Goal: Task Accomplishment & Management: Manage account settings

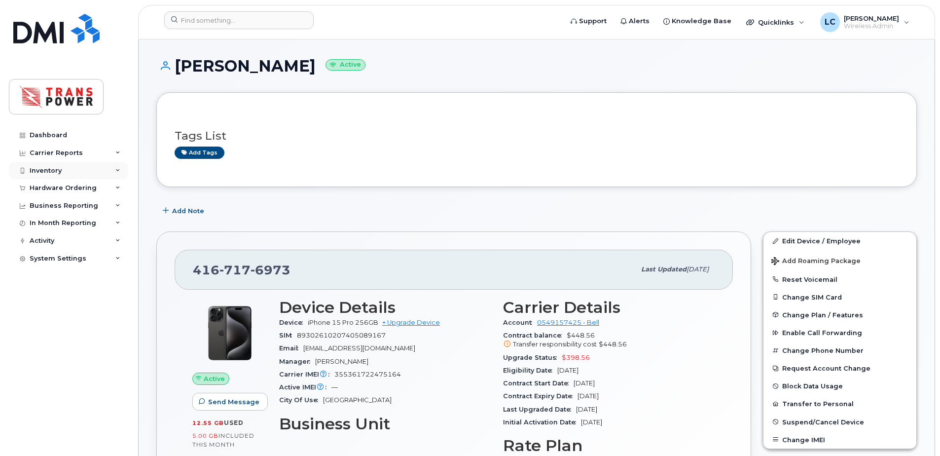
click at [62, 169] on div "Inventory" at bounding box center [68, 171] width 119 height 18
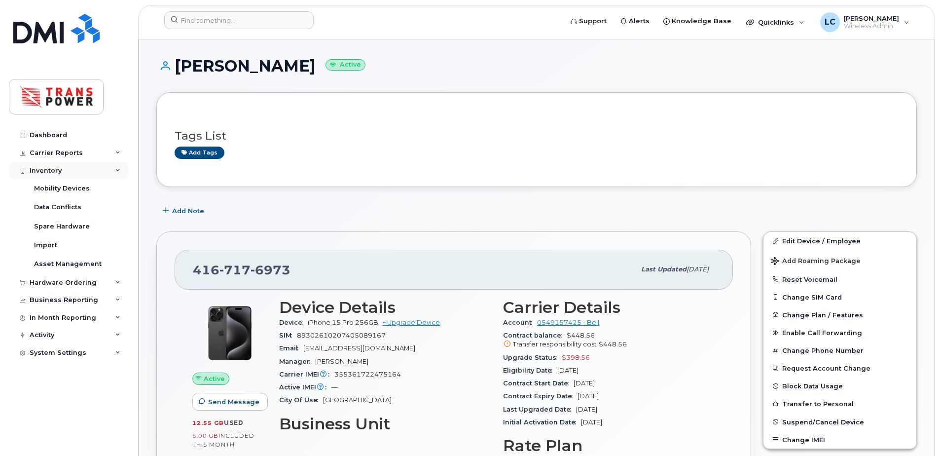
click at [62, 169] on div "Inventory" at bounding box center [68, 171] width 119 height 18
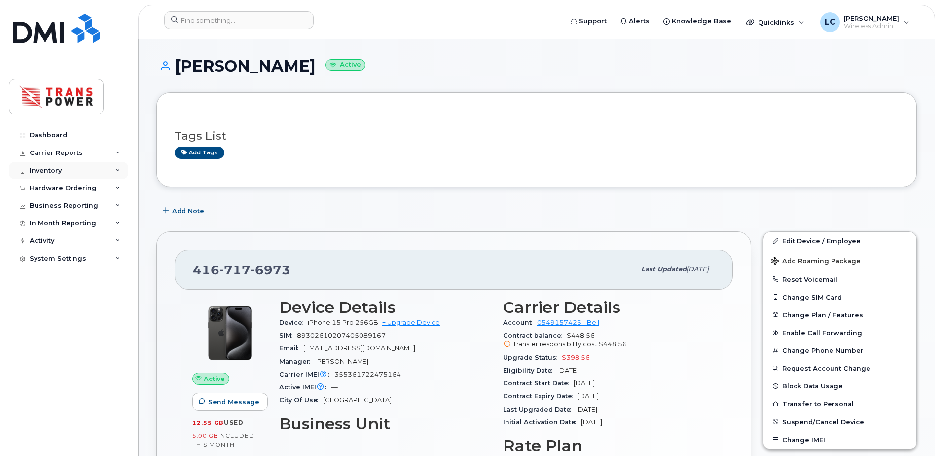
click at [65, 166] on div "Inventory" at bounding box center [68, 171] width 119 height 18
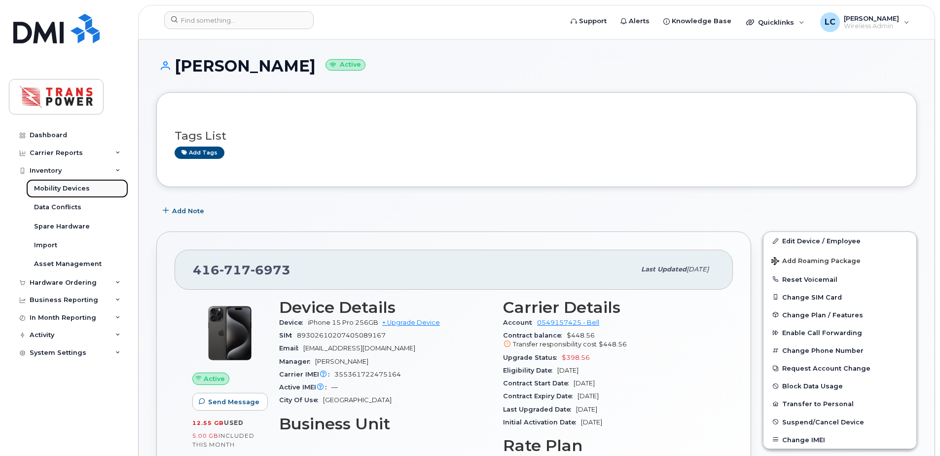
click at [87, 189] on div "Mobility Devices" at bounding box center [62, 188] width 56 height 9
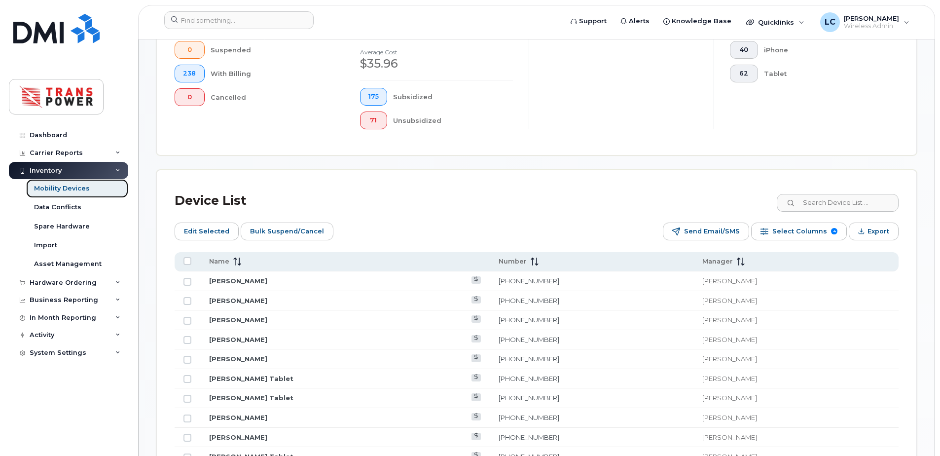
scroll to position [395, 0]
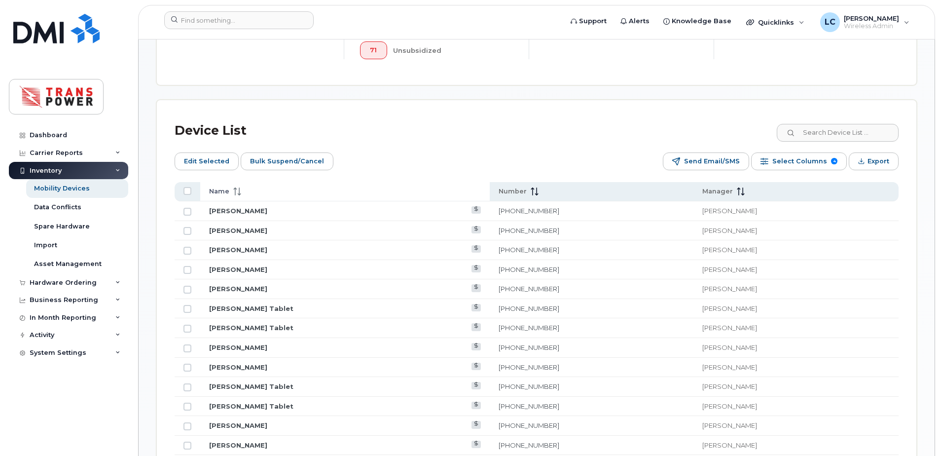
click at [240, 188] on icon at bounding box center [237, 191] width 8 height 8
click at [702, 196] on span "Manager" at bounding box center [717, 191] width 31 height 9
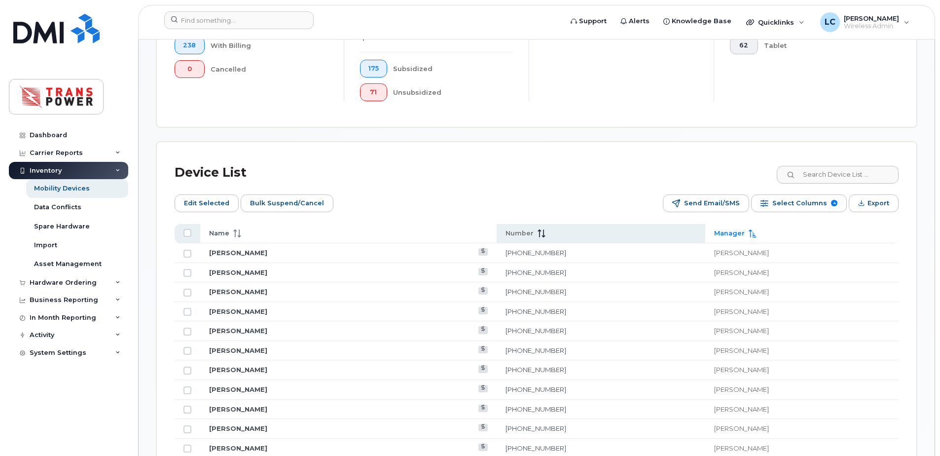
scroll to position [329, 0]
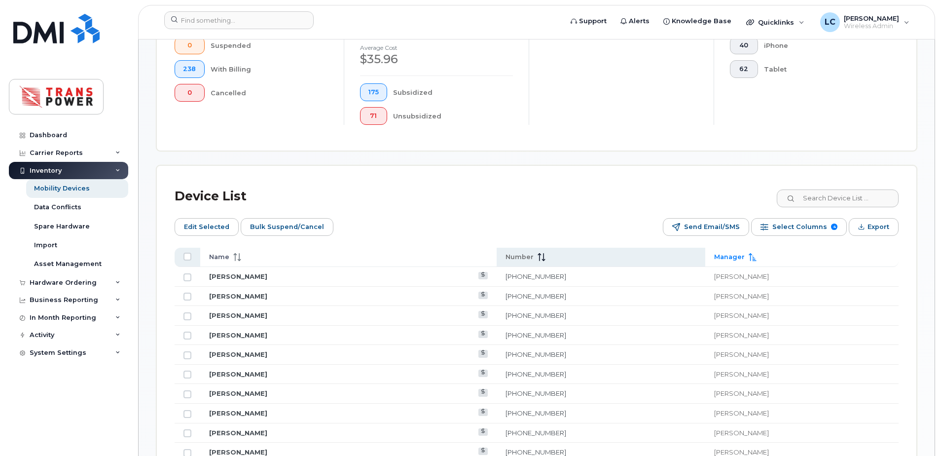
click at [714, 253] on span "Manager" at bounding box center [729, 257] width 31 height 9
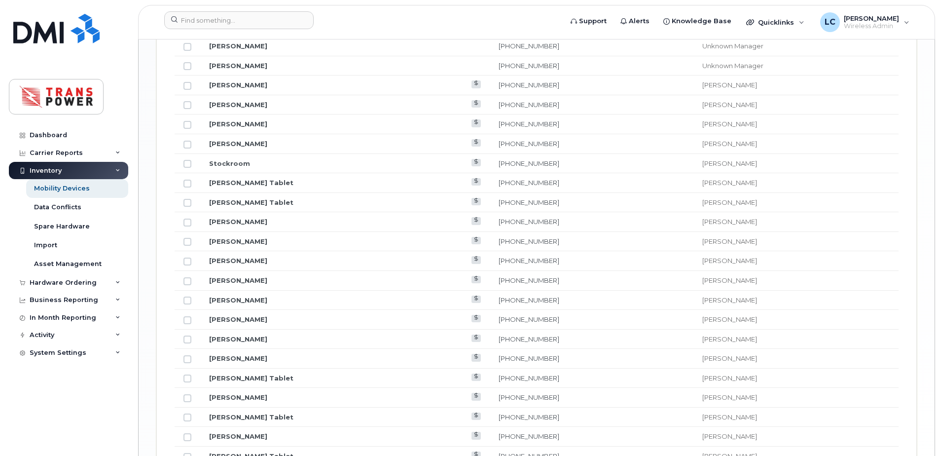
scroll to position [1184, 0]
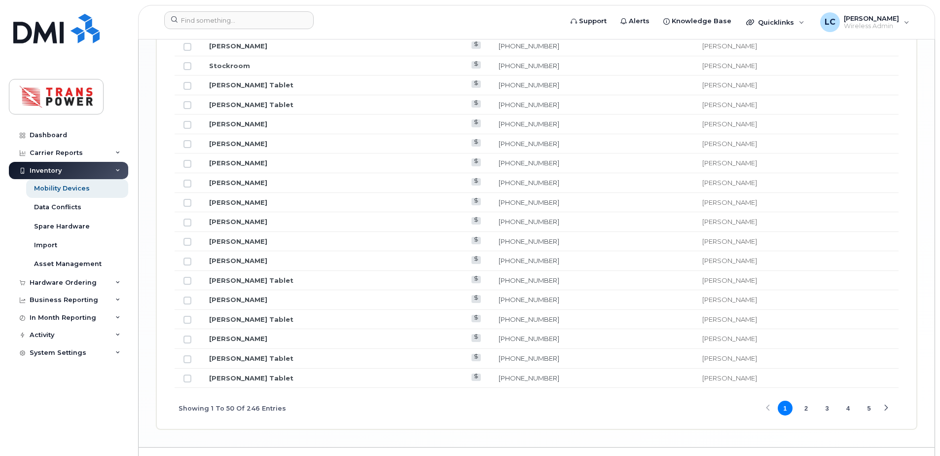
click at [804, 404] on button "2" at bounding box center [805, 407] width 15 height 15
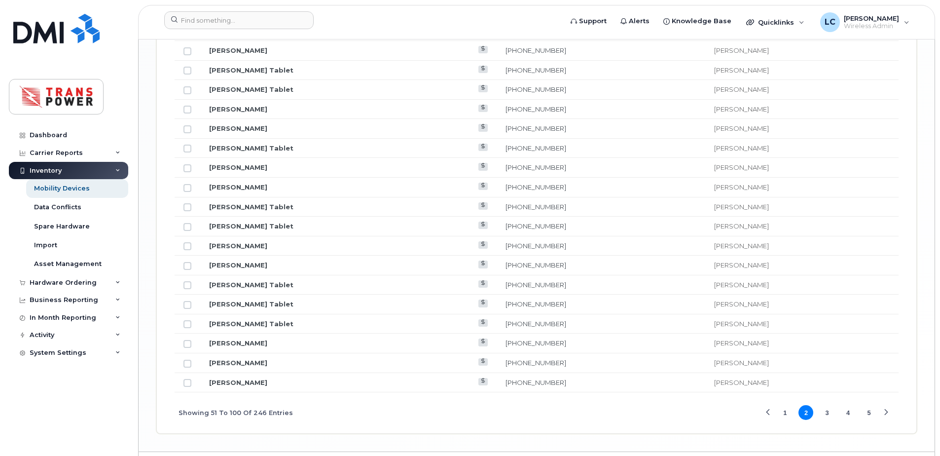
scroll to position [1206, 0]
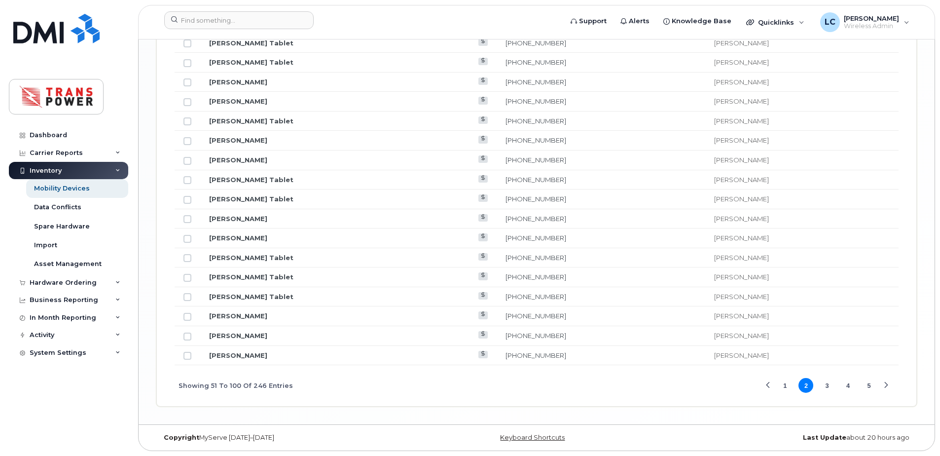
click at [827, 388] on button "3" at bounding box center [827, 385] width 15 height 15
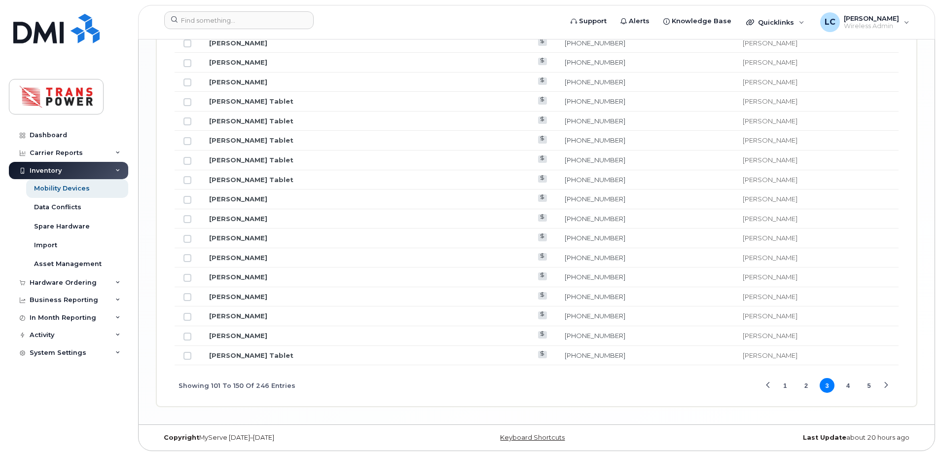
click at [845, 384] on button "4" at bounding box center [848, 385] width 15 height 15
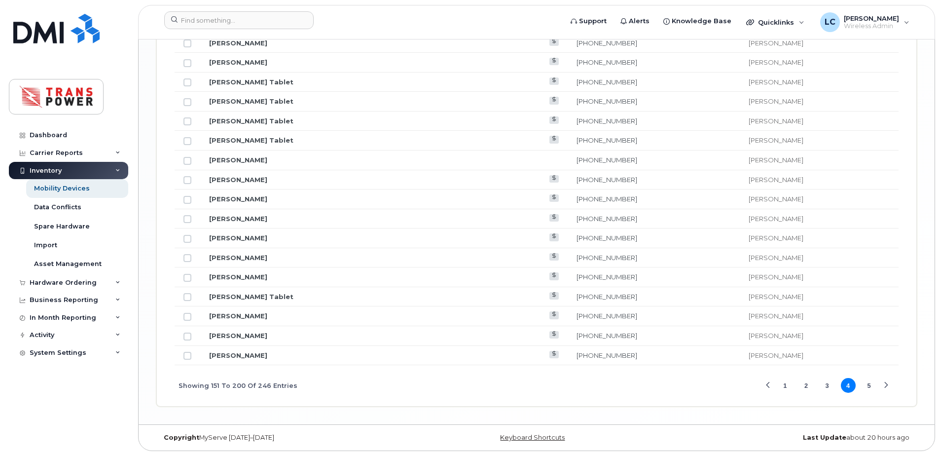
click at [871, 391] on button "5" at bounding box center [869, 385] width 15 height 15
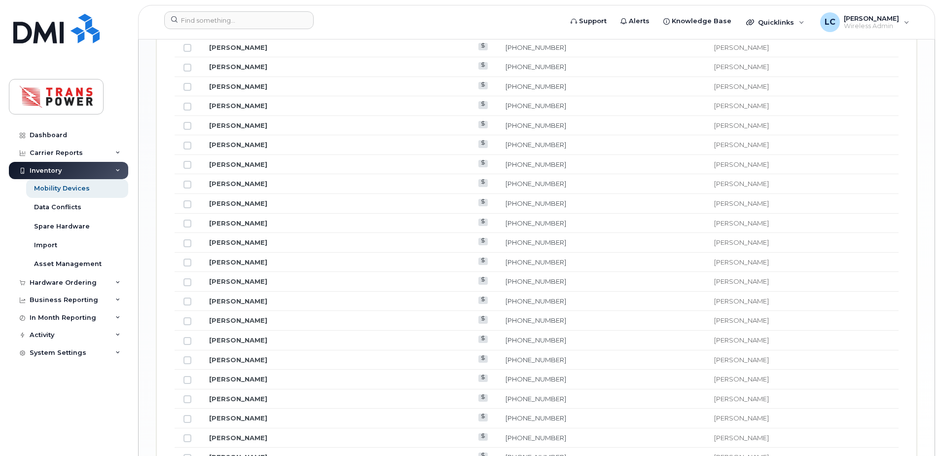
scroll to position [1128, 0]
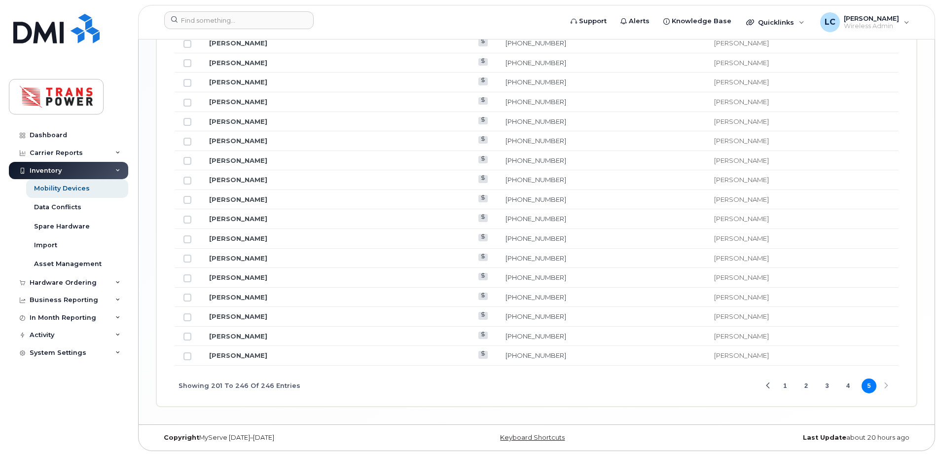
click at [781, 384] on button "1" at bounding box center [785, 385] width 15 height 15
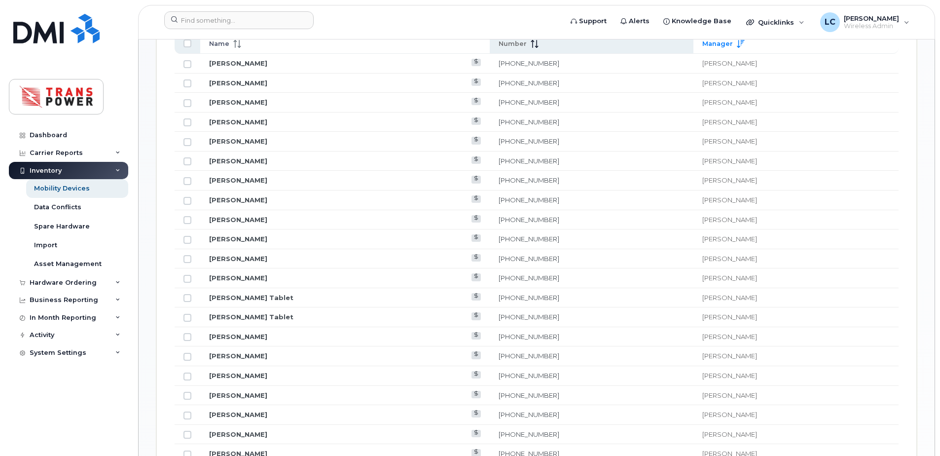
scroll to position [339, 0]
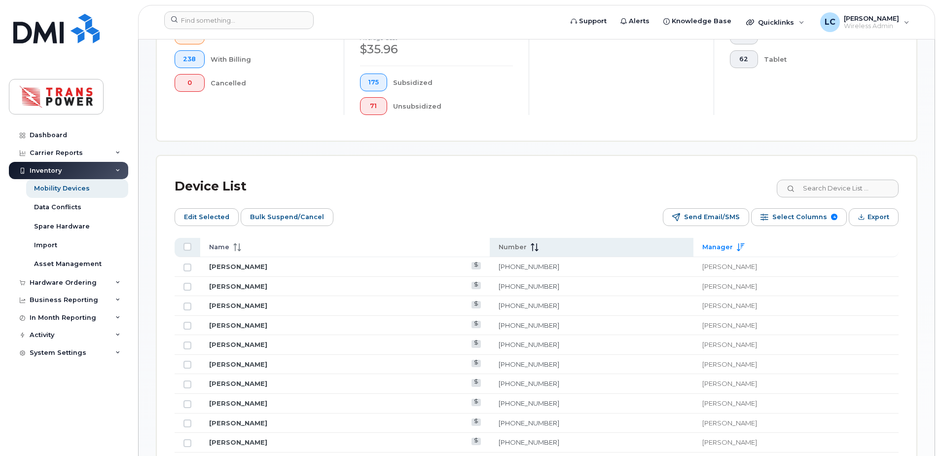
click at [265, 251] on div "Name" at bounding box center [345, 247] width 272 height 9
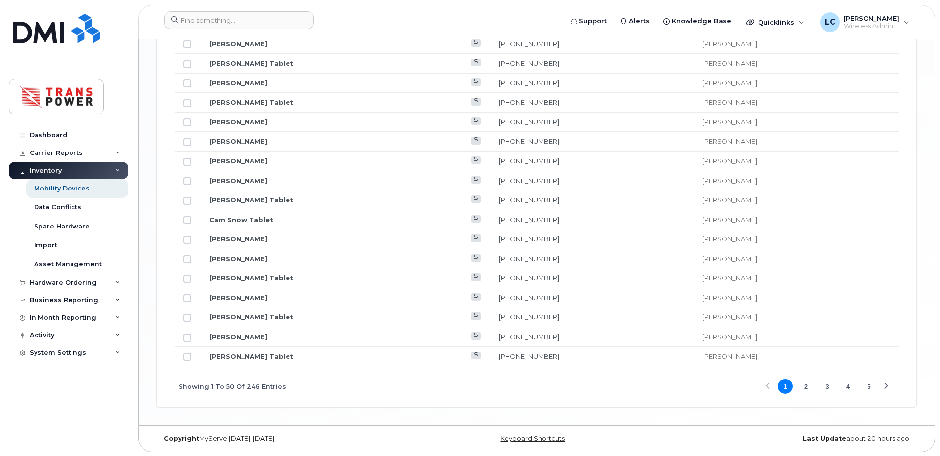
scroll to position [1206, 0]
click at [810, 385] on button "2" at bounding box center [805, 385] width 15 height 15
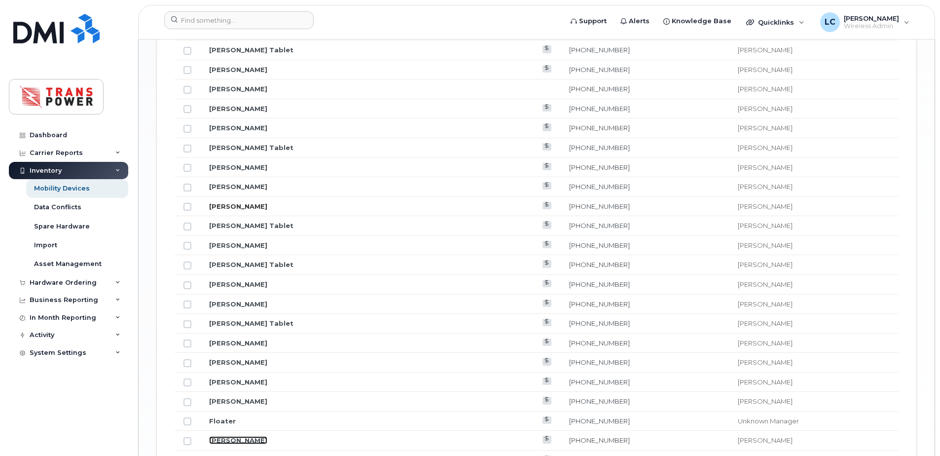
scroll to position [1075, 0]
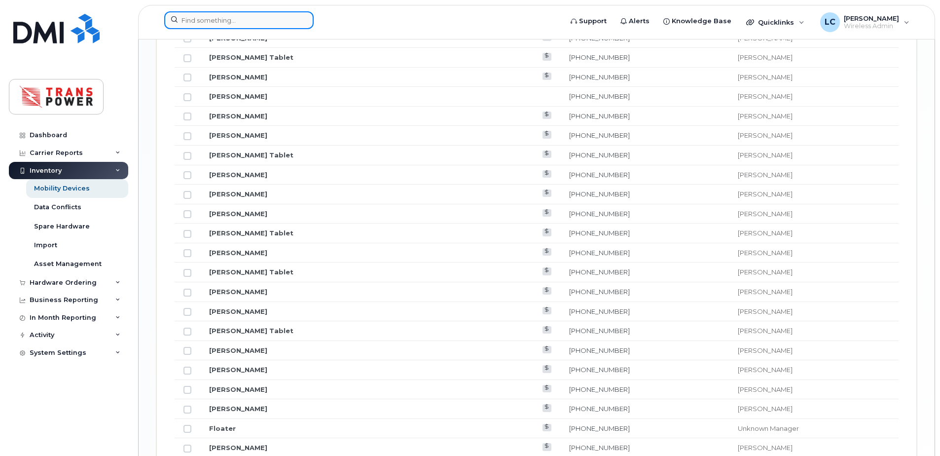
click at [268, 21] on input at bounding box center [238, 20] width 149 height 18
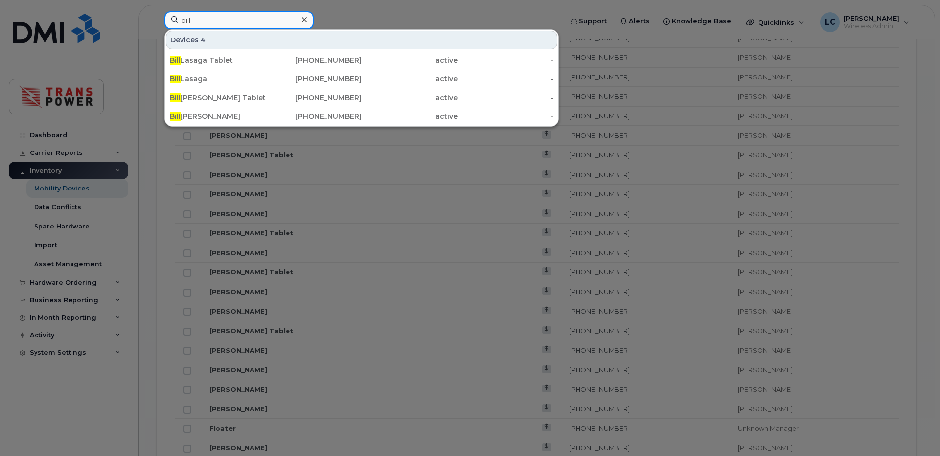
type input "bill"
click at [449, 14] on div at bounding box center [470, 228] width 940 height 456
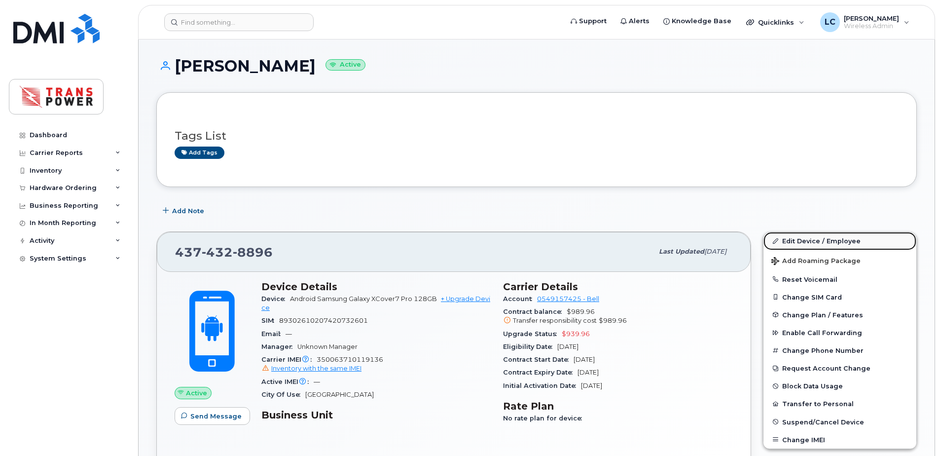
click at [786, 236] on link "Edit Device / Employee" at bounding box center [839, 241] width 153 height 18
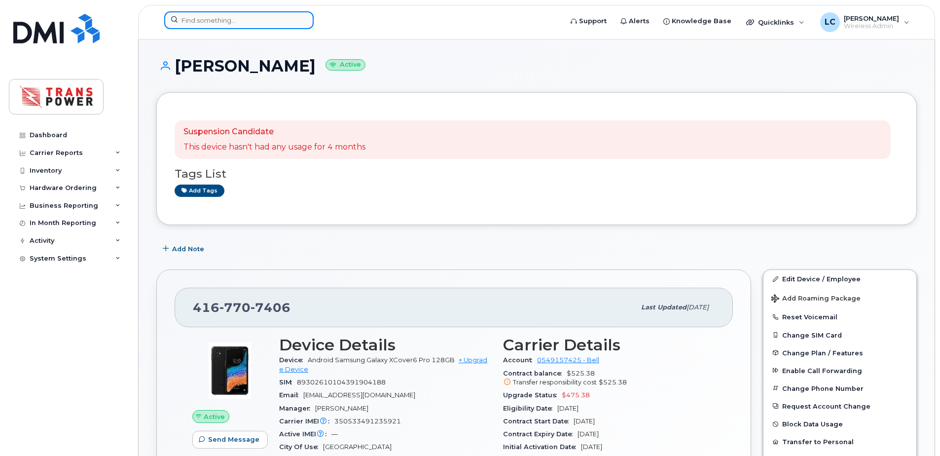
click at [253, 22] on input at bounding box center [238, 20] width 149 height 18
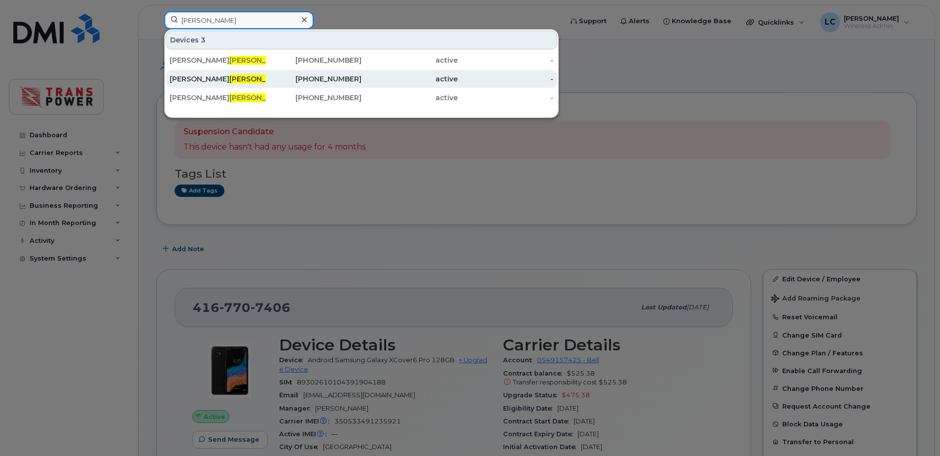
type input "russo"
click at [229, 79] on span "Russo" at bounding box center [259, 78] width 60 height 9
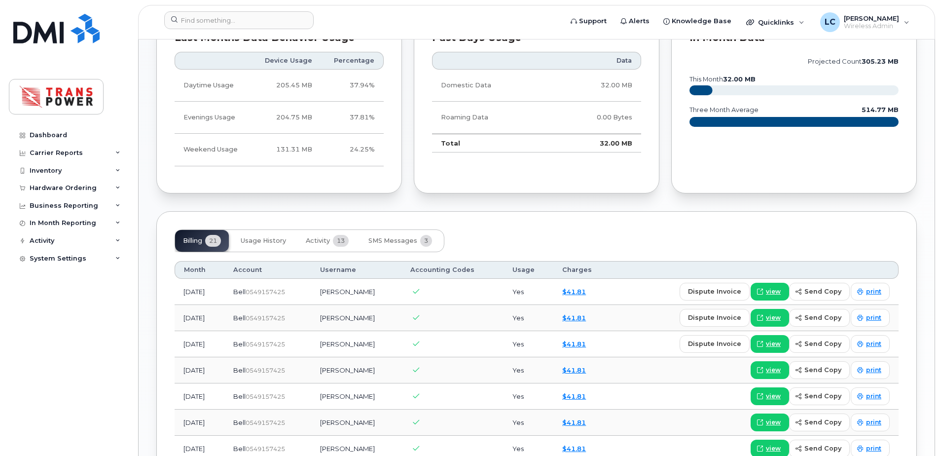
scroll to position [592, 0]
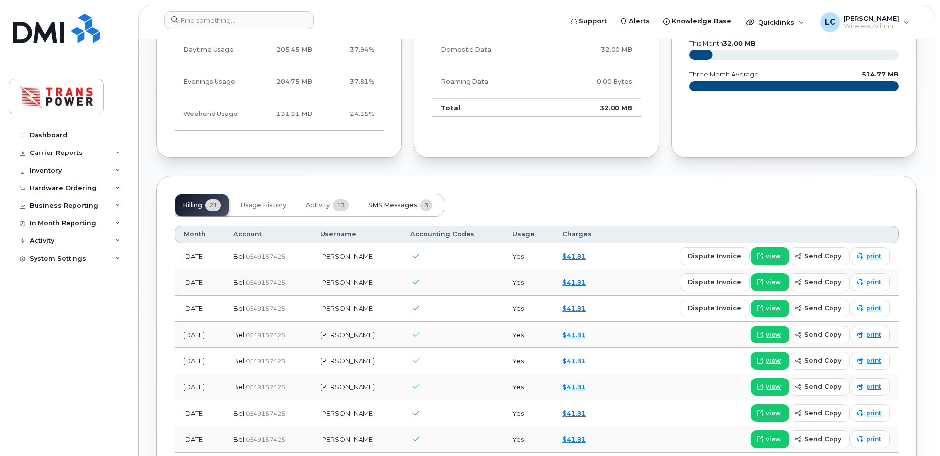
click at [386, 200] on button "SMS Messages 3" at bounding box center [400, 205] width 79 height 22
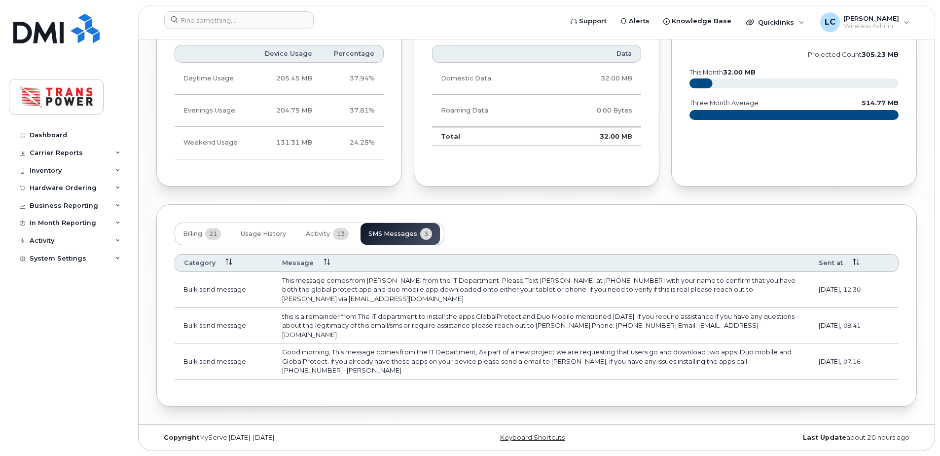
scroll to position [554, 0]
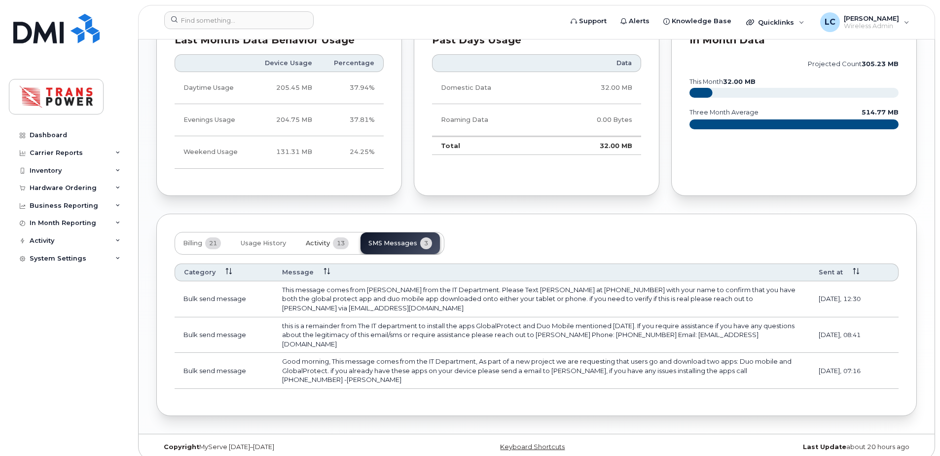
click at [322, 239] on span "Activity" at bounding box center [318, 243] width 24 height 8
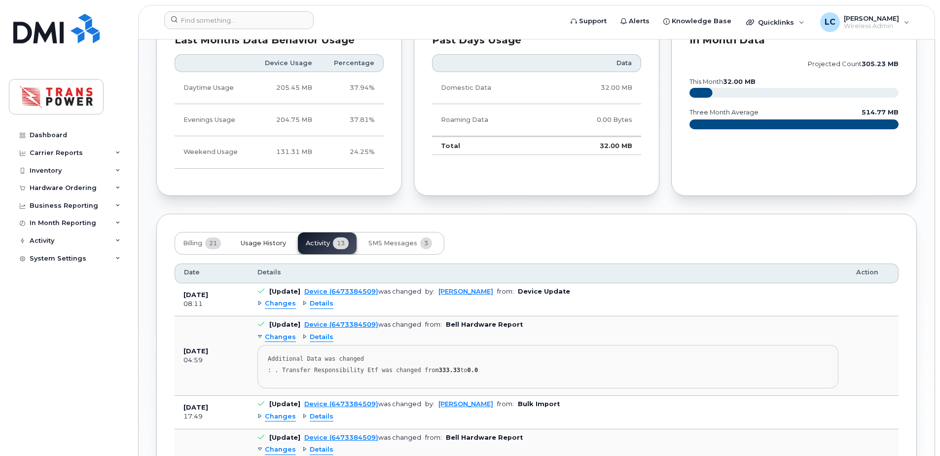
click at [263, 240] on span "Usage History" at bounding box center [263, 243] width 45 height 8
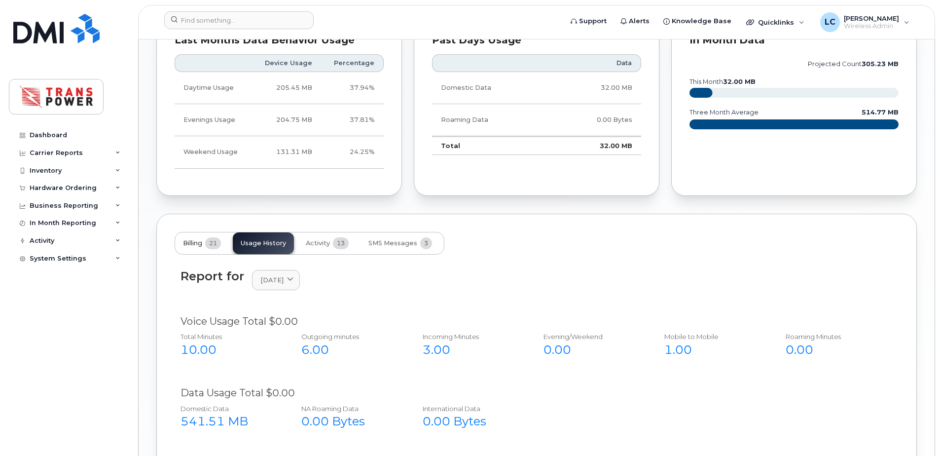
click at [206, 246] on button "Billing 21" at bounding box center [202, 243] width 54 height 22
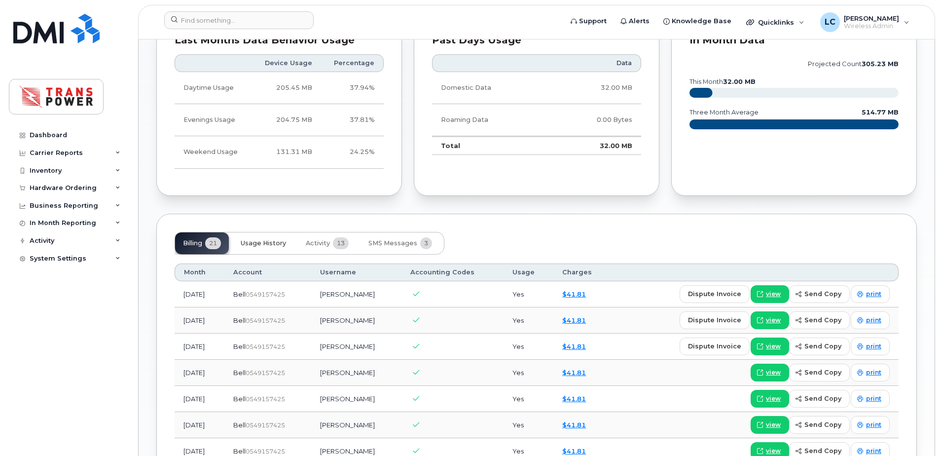
click at [268, 251] on button "Usage History" at bounding box center [263, 243] width 61 height 22
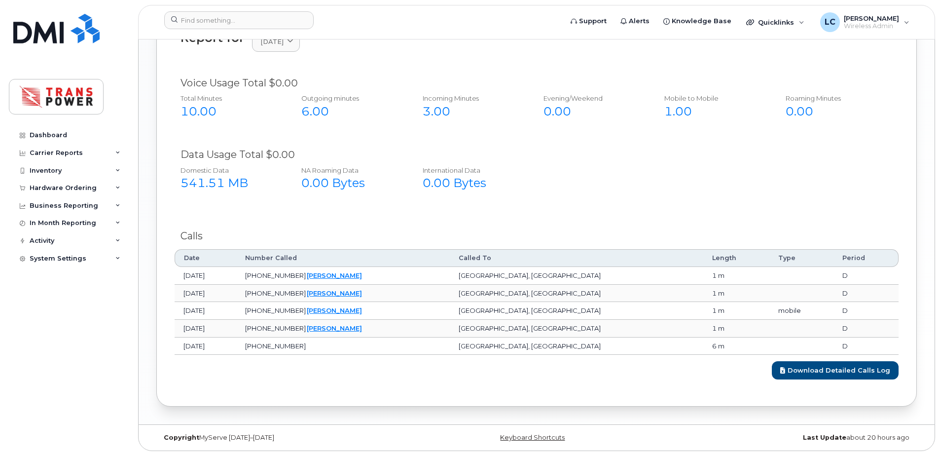
scroll to position [660, 0]
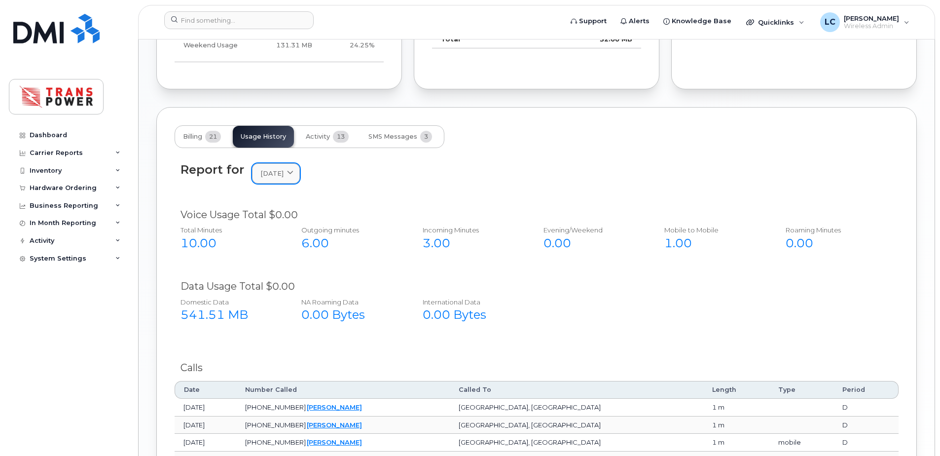
click at [295, 177] on span at bounding box center [290, 173] width 9 height 9
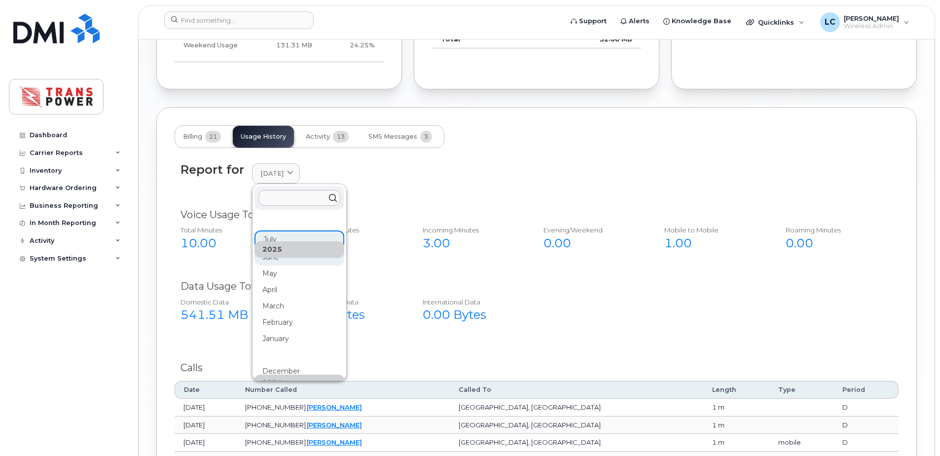
click at [289, 330] on div "June" at bounding box center [299, 338] width 90 height 16
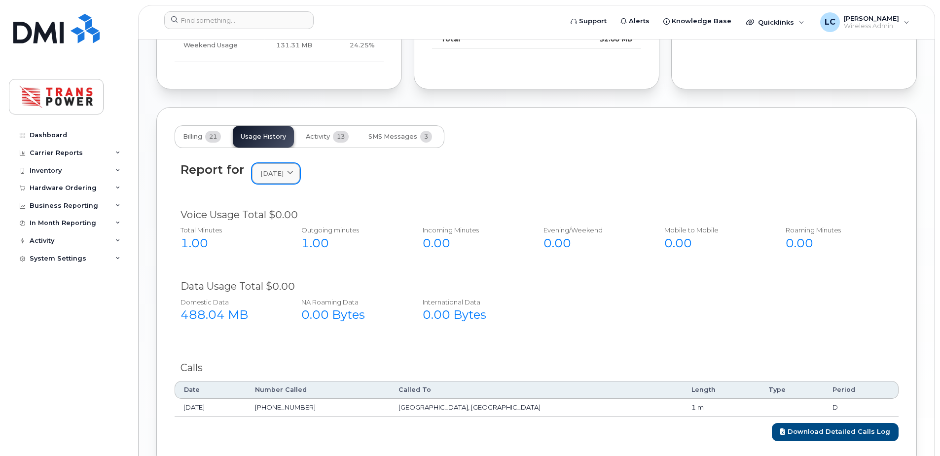
click at [275, 168] on link "June 2025" at bounding box center [276, 173] width 48 height 20
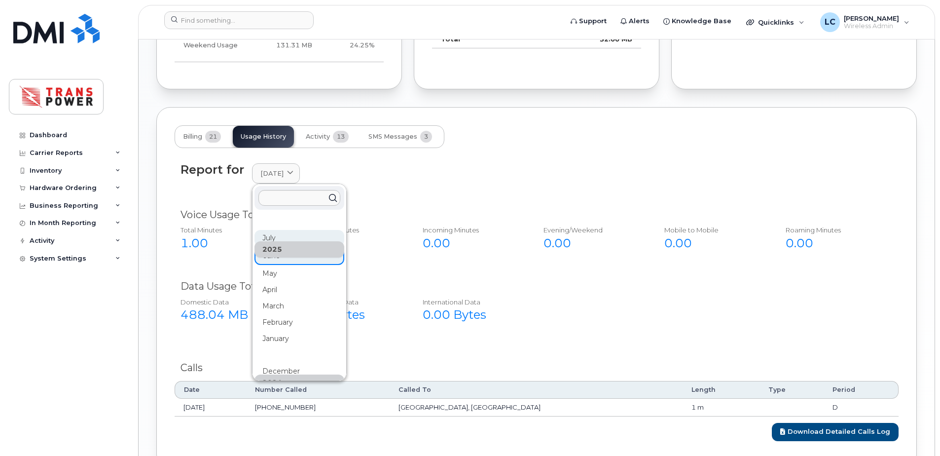
click at [277, 282] on div "July" at bounding box center [299, 290] width 90 height 16
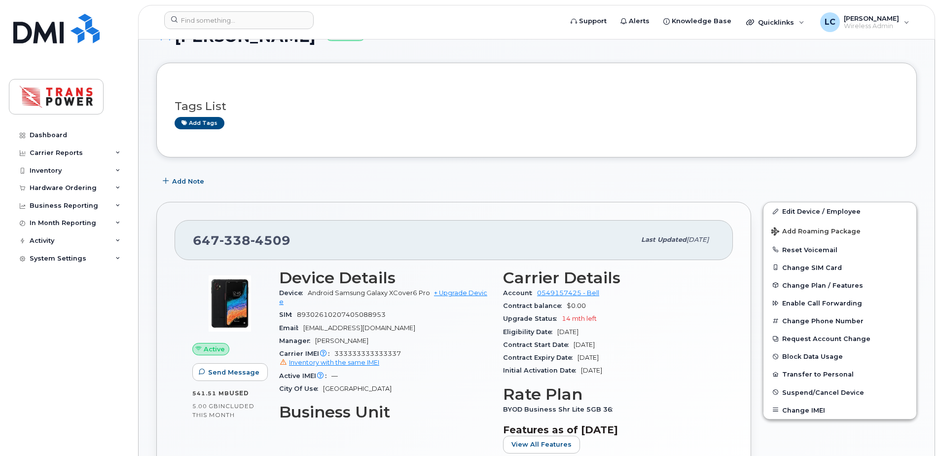
scroll to position [0, 0]
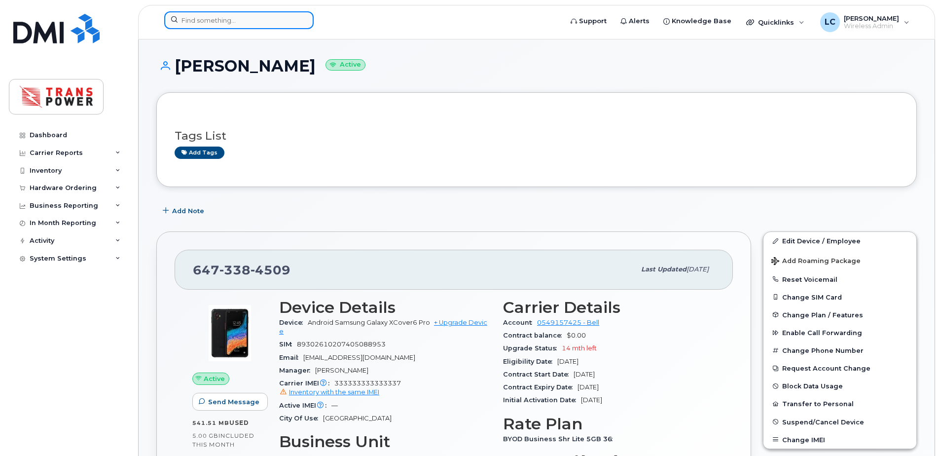
click at [216, 25] on input at bounding box center [238, 20] width 149 height 18
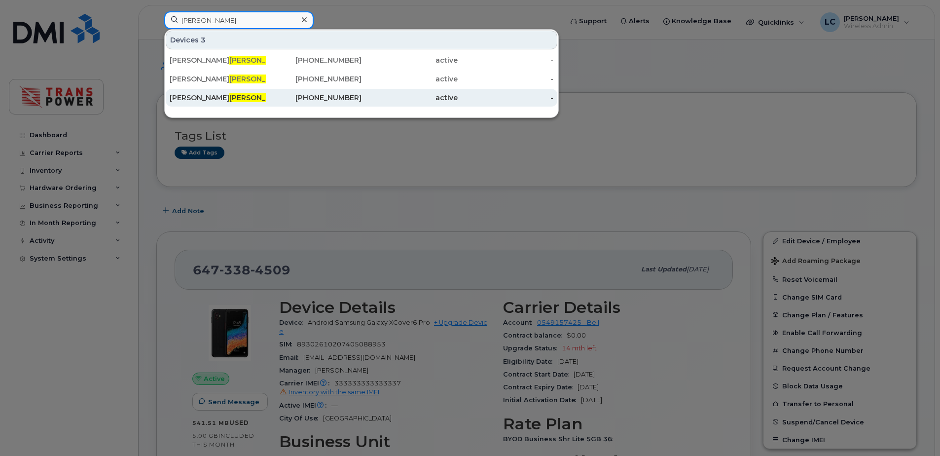
type input "russo"
click at [229, 102] on span "Russo" at bounding box center [259, 97] width 60 height 9
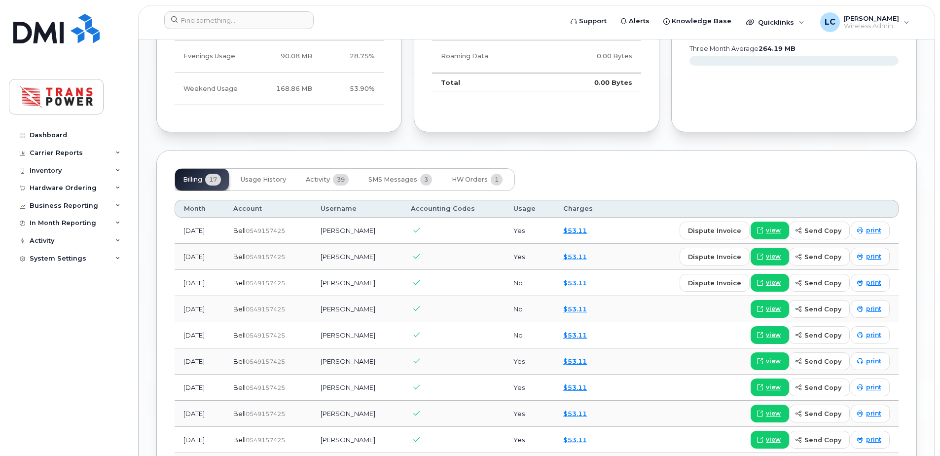
scroll to position [723, 0]
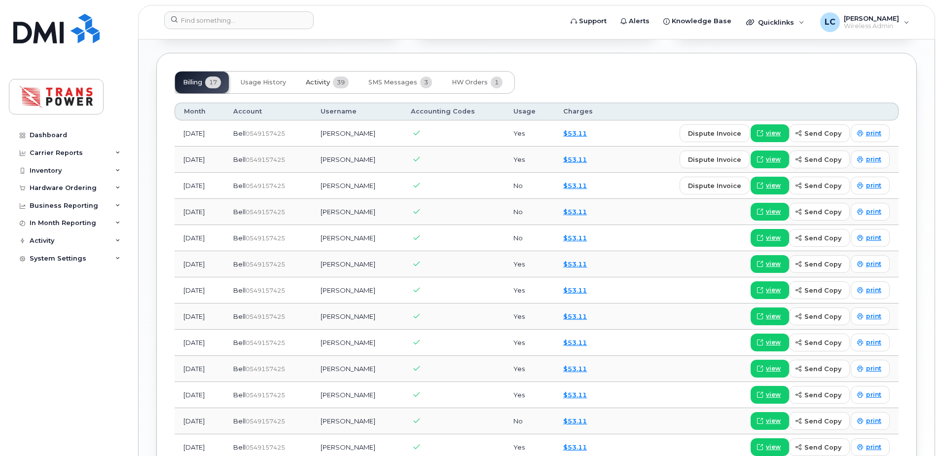
click at [331, 76] on button "Activity 39" at bounding box center [327, 83] width 59 height 22
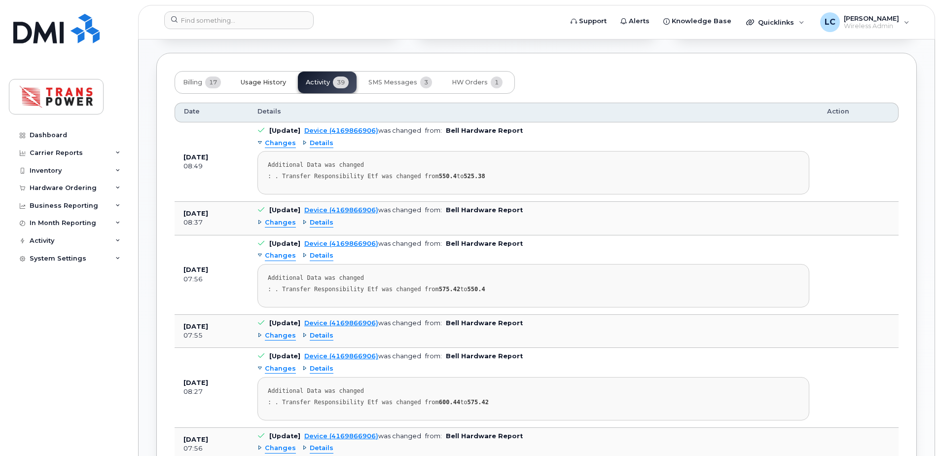
click at [288, 81] on button "Usage History" at bounding box center [263, 83] width 61 height 22
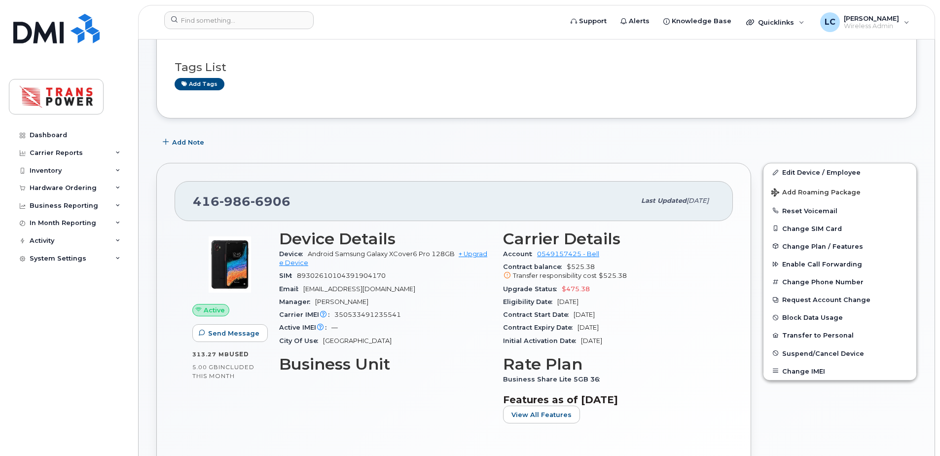
scroll to position [0, 0]
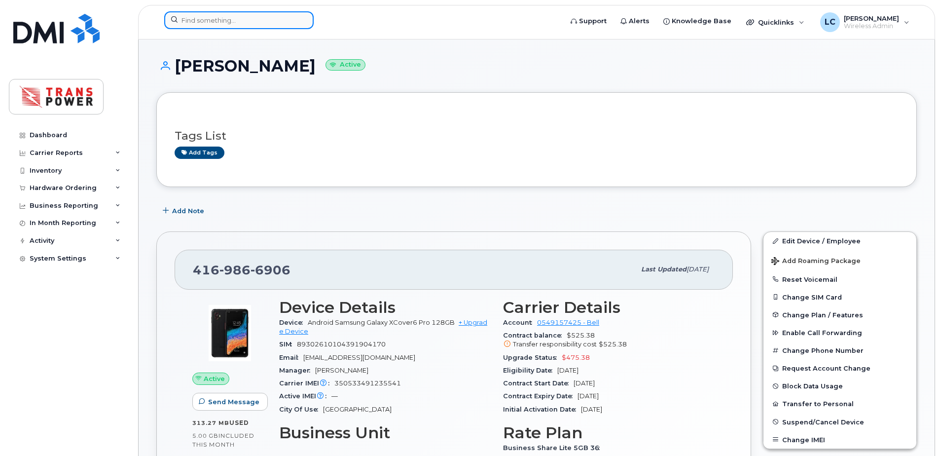
click at [249, 16] on input at bounding box center [238, 20] width 149 height 18
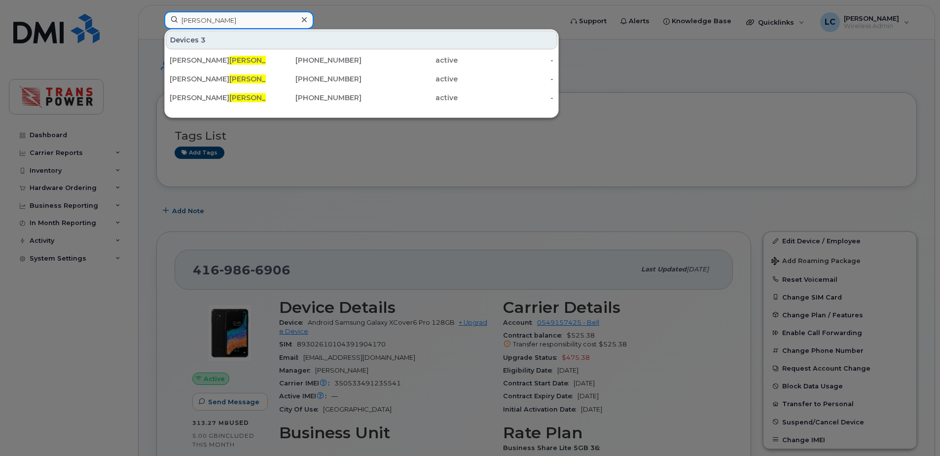
type input "russo"
click at [300, 248] on div at bounding box center [470, 228] width 940 height 456
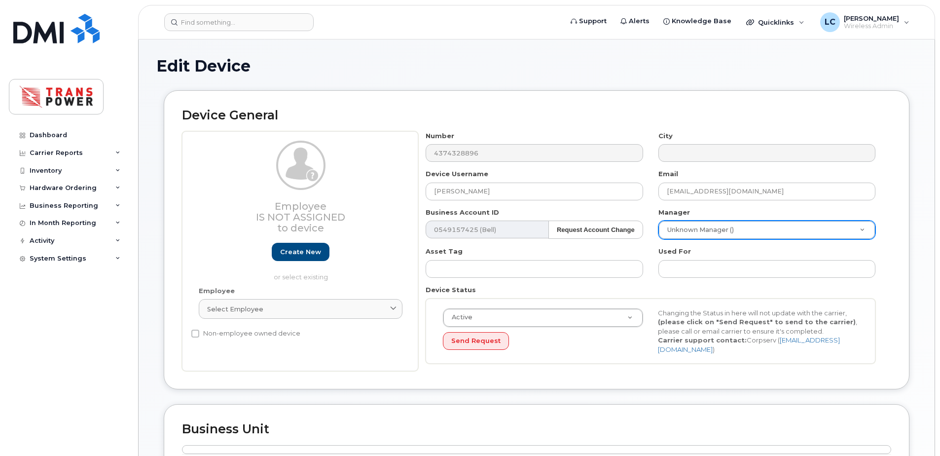
type input "[EMAIL_ADDRESS][DOMAIN_NAME]"
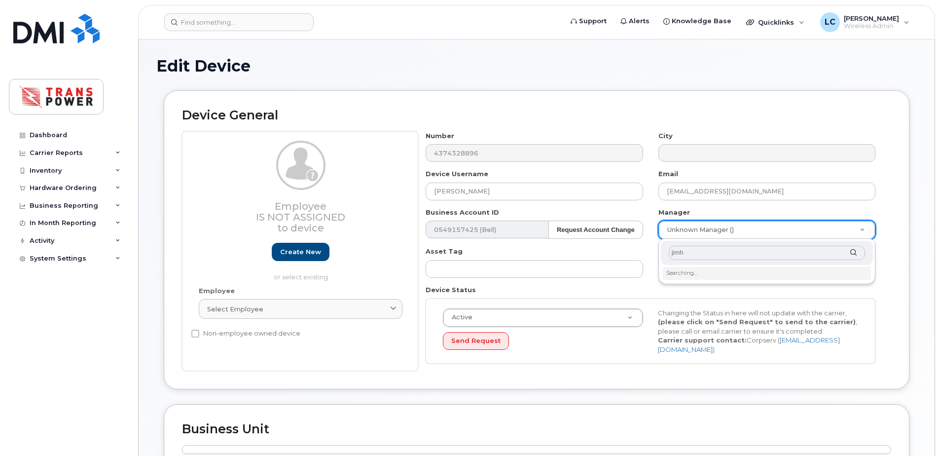
type input "jim"
type input "2017283"
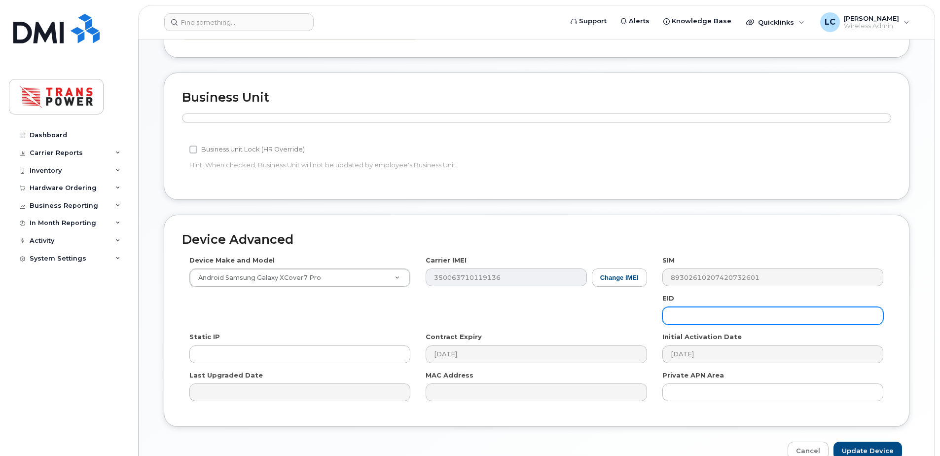
scroll to position [381, 0]
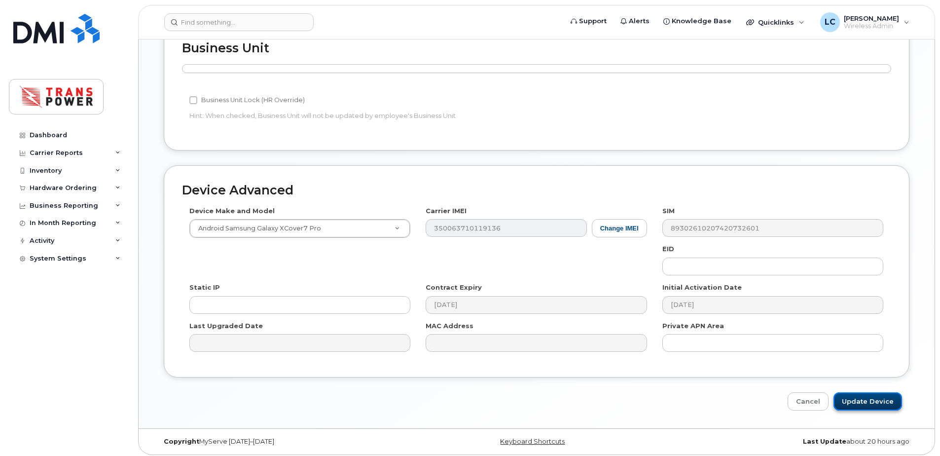
click at [866, 403] on input "Update Device" at bounding box center [867, 401] width 69 height 18
type input "Saving..."
